Goal: Information Seeking & Learning: Learn about a topic

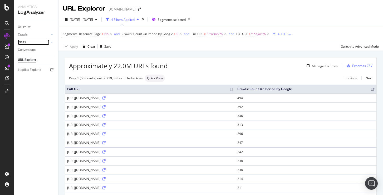
click at [26, 43] on link "Visits" at bounding box center [33, 42] width 31 height 6
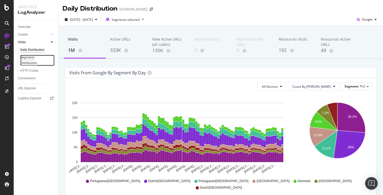
click at [27, 56] on div "Segments Distribution" at bounding box center [34, 60] width 29 height 11
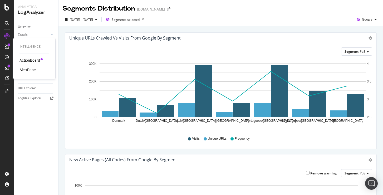
click at [27, 57] on div "Intelligence ActionBoard AlertPanel" at bounding box center [34, 58] width 38 height 38
click at [28, 60] on div "ActionBoard" at bounding box center [29, 60] width 21 height 5
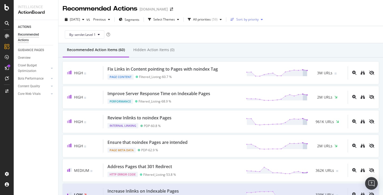
click at [262, 17] on div "Sort: by priority" at bounding box center [246, 20] width 37 height 8
click at [221, 38] on div "By: servlet Level 1" at bounding box center [221, 34] width 316 height 17
click at [89, 34] on span "By: servlet Level 1" at bounding box center [82, 34] width 26 height 4
click at [171, 50] on div "Hidden Action Items (0)" at bounding box center [153, 49] width 41 height 5
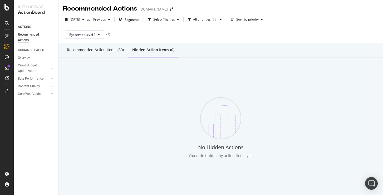
click at [113, 50] on div "Recommended Action Items (60)" at bounding box center [95, 49] width 57 height 5
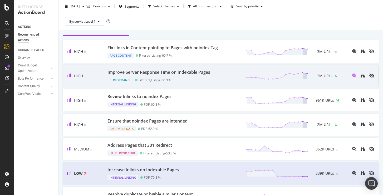
scroll to position [22, 0]
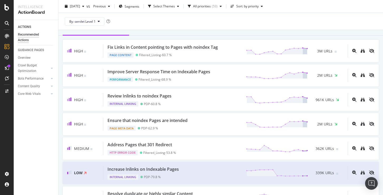
click at [33, 74] on div "Crawl Budget Optimization" at bounding box center [38, 68] width 40 height 13
click at [27, 69] on div "Crawl Budget Optimization" at bounding box center [32, 68] width 28 height 11
